Goal: Ask a question

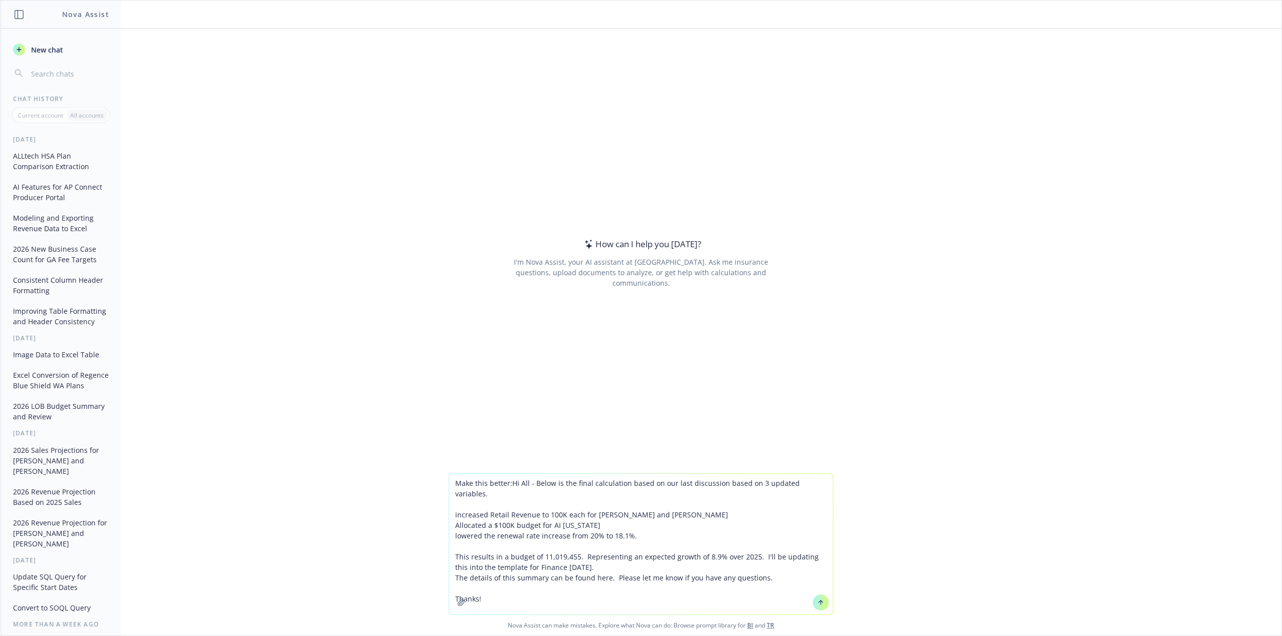
type textarea "Make this better: Hi All - Below is the final calculation based on our last dis…"
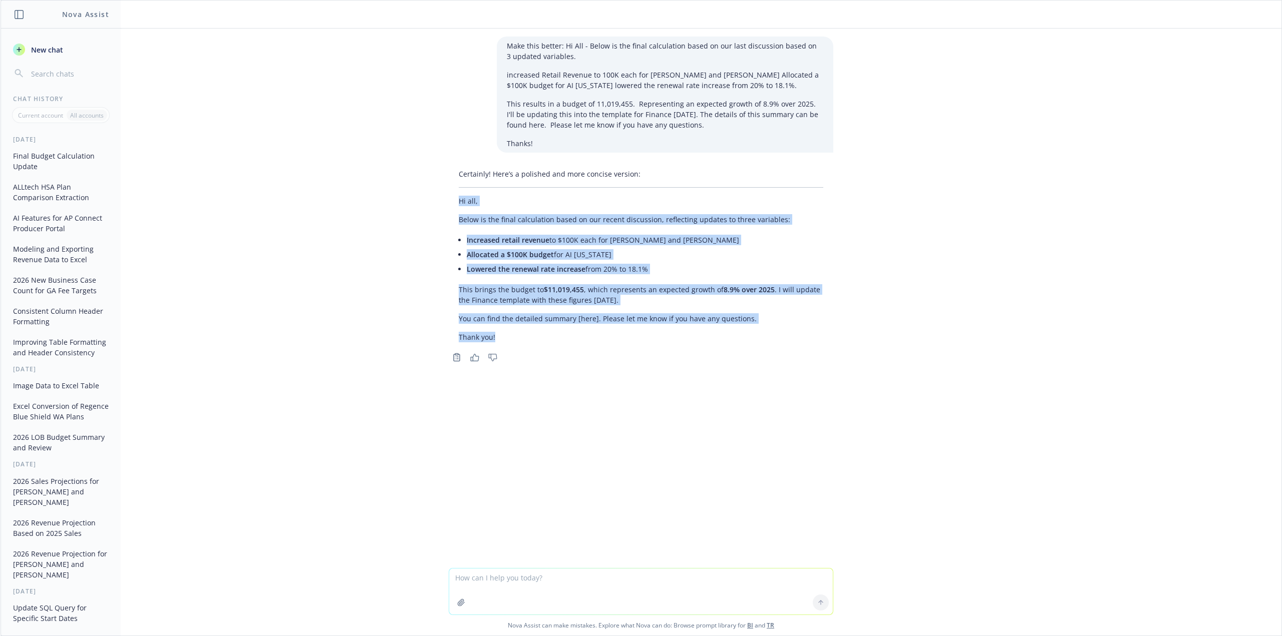
drag, startPoint x: 540, startPoint y: 335, endPoint x: 444, endPoint y: 204, distance: 162.6
click at [444, 204] on div "Certainly! Here’s a polished and more concise version: Hi all, Below is the fin…" at bounding box center [641, 265] width 401 height 200
copy div "Hi all, Below is the final calculation based on our recent discussion, reflecti…"
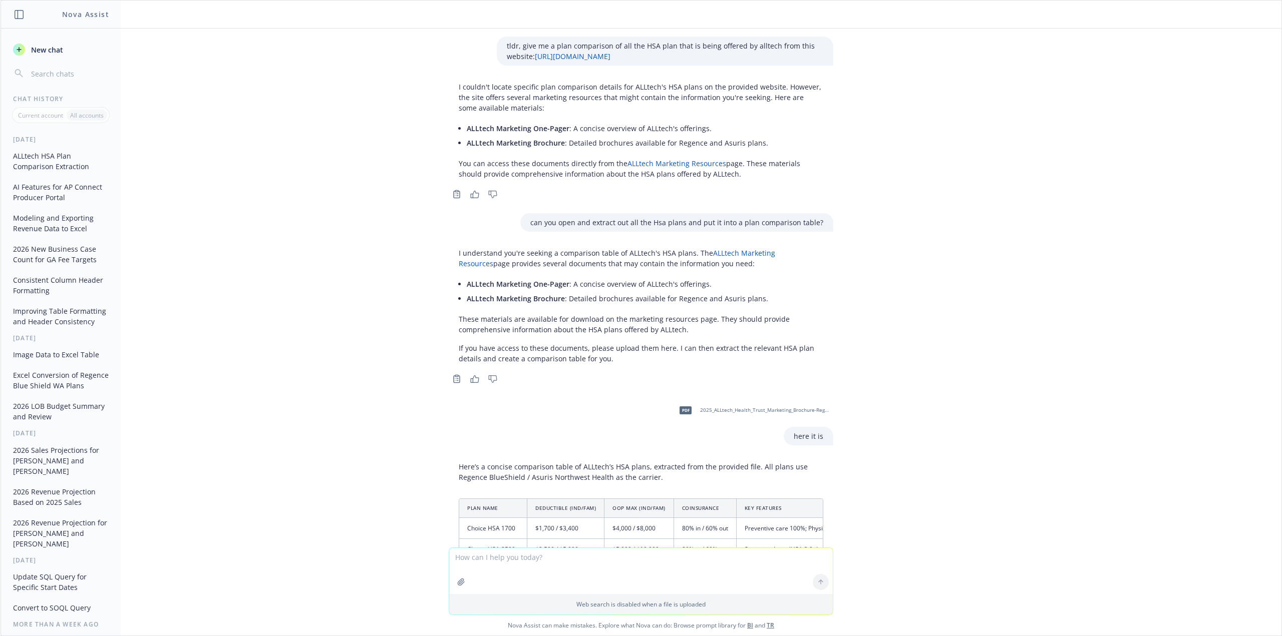
scroll to position [298, 0]
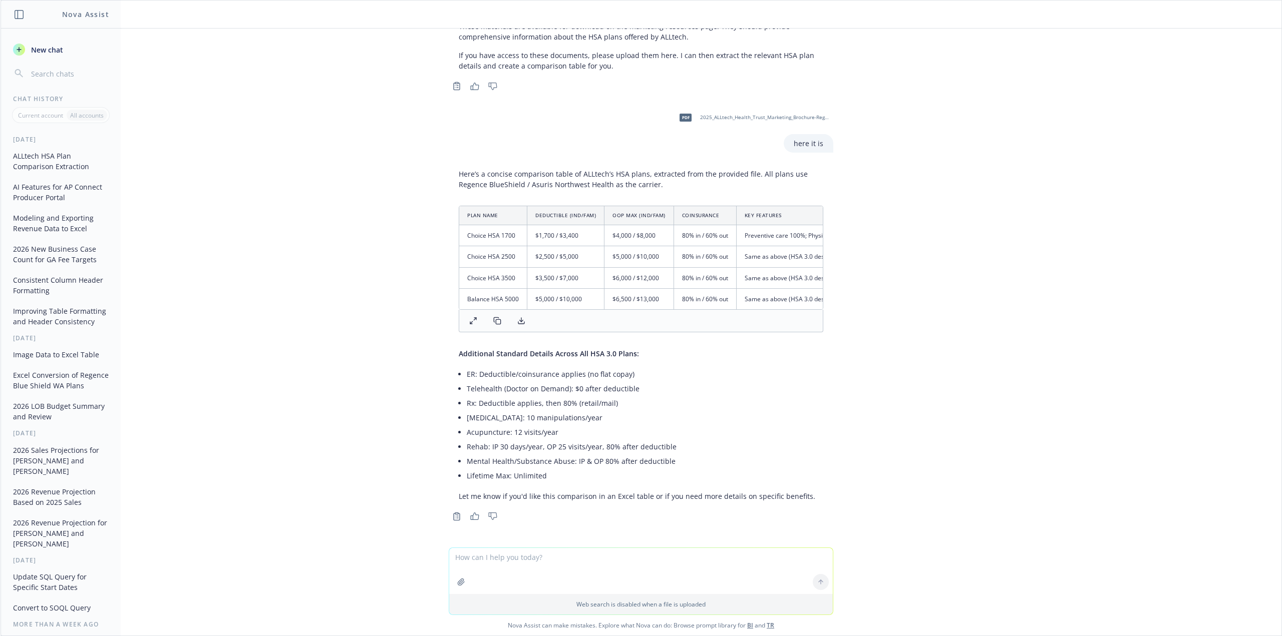
click at [237, 146] on div "tldr, give me a plan comparison of all the HSA plan that is being offered by al…" at bounding box center [641, 288] width 1281 height 519
